Goal: Information Seeking & Learning: Learn about a topic

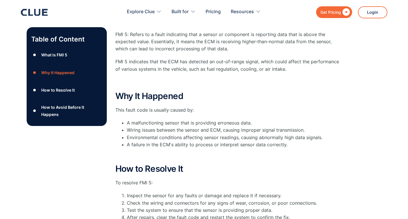
scroll to position [115, 0]
